Goal: Entertainment & Leisure: Consume media (video, audio)

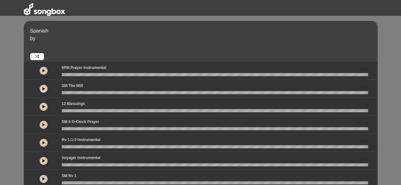
click at [44, 72] on icon at bounding box center [43, 70] width 3 height 3
click at [44, 90] on button at bounding box center [44, 89] width 8 height 8
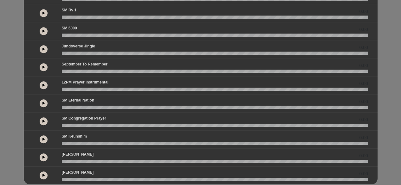
scroll to position [179, 0]
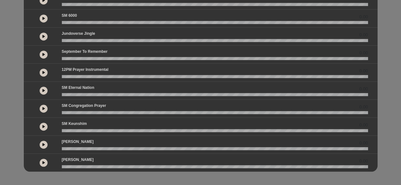
click at [44, 162] on icon at bounding box center [43, 162] width 3 height 3
click at [41, 144] on button at bounding box center [44, 145] width 8 height 8
click at [42, 125] on button at bounding box center [44, 127] width 8 height 8
click at [44, 107] on icon at bounding box center [43, 108] width 3 height 3
click at [45, 89] on button at bounding box center [44, 91] width 8 height 8
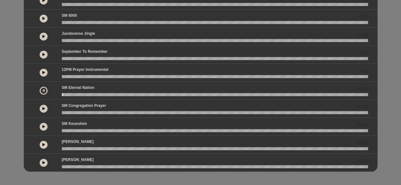
click at [45, 69] on button at bounding box center [44, 73] width 8 height 8
click at [44, 56] on button at bounding box center [44, 55] width 8 height 8
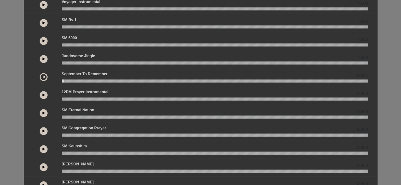
scroll to position [115, 0]
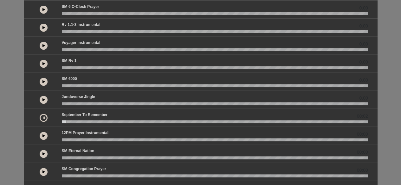
click at [44, 101] on button at bounding box center [44, 100] width 8 height 8
click at [44, 83] on button at bounding box center [44, 82] width 8 height 8
click at [42, 65] on button at bounding box center [44, 64] width 8 height 8
click at [44, 47] on button at bounding box center [44, 46] width 8 height 8
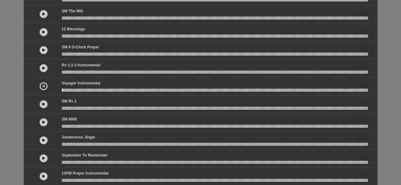
scroll to position [52, 0]
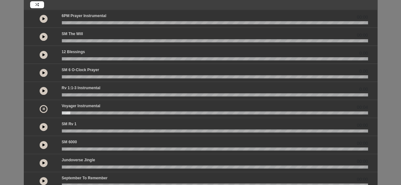
click at [44, 93] on button at bounding box center [44, 91] width 8 height 8
click at [45, 76] on button at bounding box center [44, 73] width 8 height 8
click at [49, 51] on div at bounding box center [43, 54] width 29 height 11
click at [46, 54] on button at bounding box center [44, 55] width 8 height 8
click at [44, 38] on button at bounding box center [44, 37] width 8 height 8
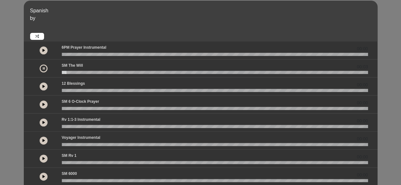
scroll to position [0, 0]
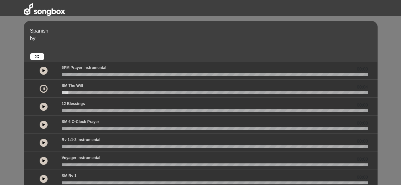
click at [43, 71] on icon at bounding box center [43, 70] width 3 height 3
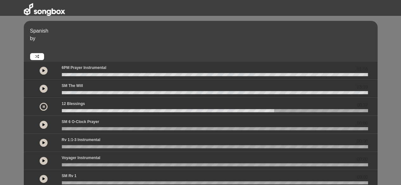
click at [46, 103] on button at bounding box center [44, 107] width 8 height 8
